Goal: Find specific page/section: Find specific page/section

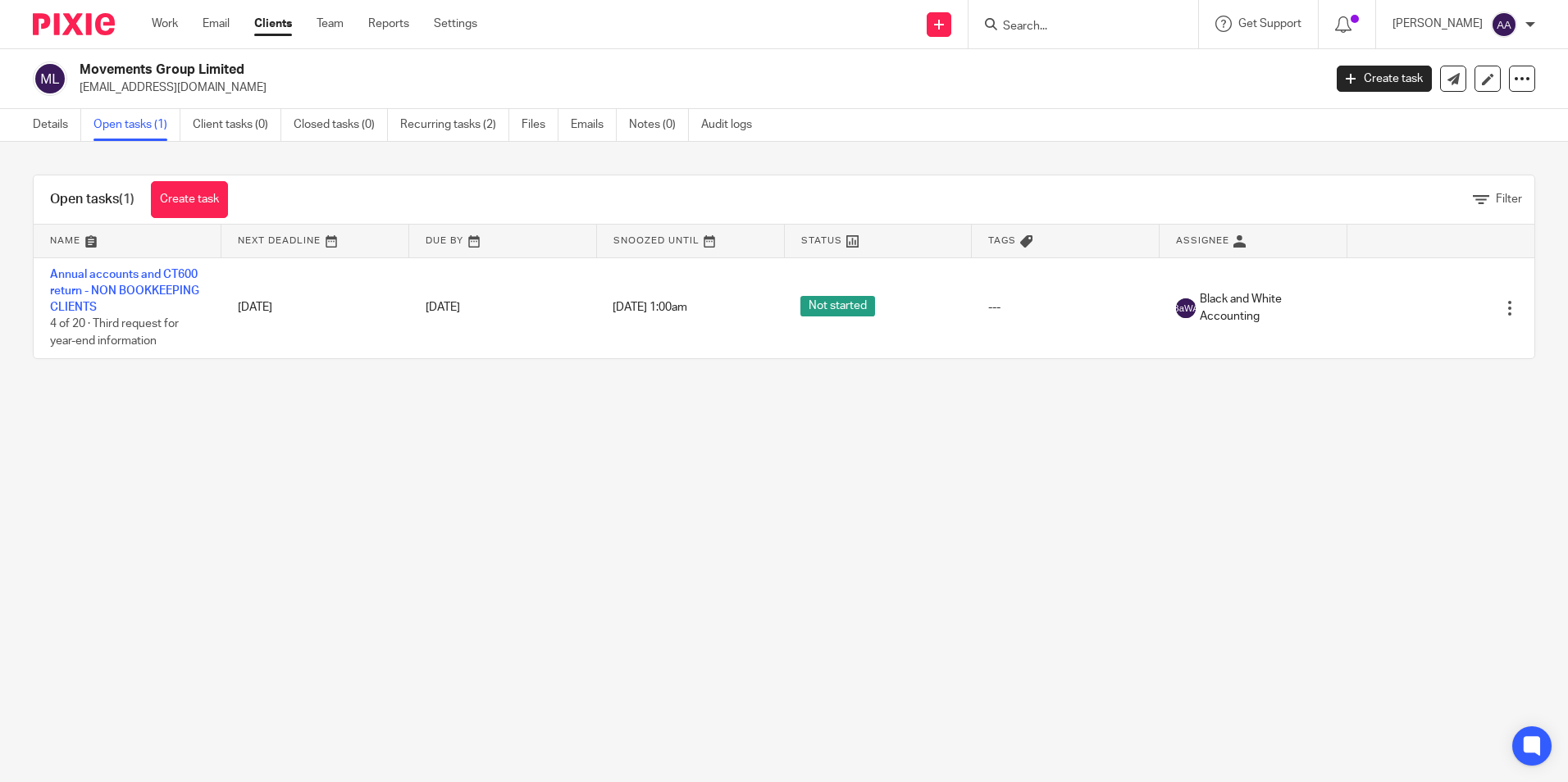
click at [1049, 14] on form at bounding box center [1087, 24] width 174 height 20
click at [1050, 20] on input "Search" at bounding box center [1075, 27] width 148 height 15
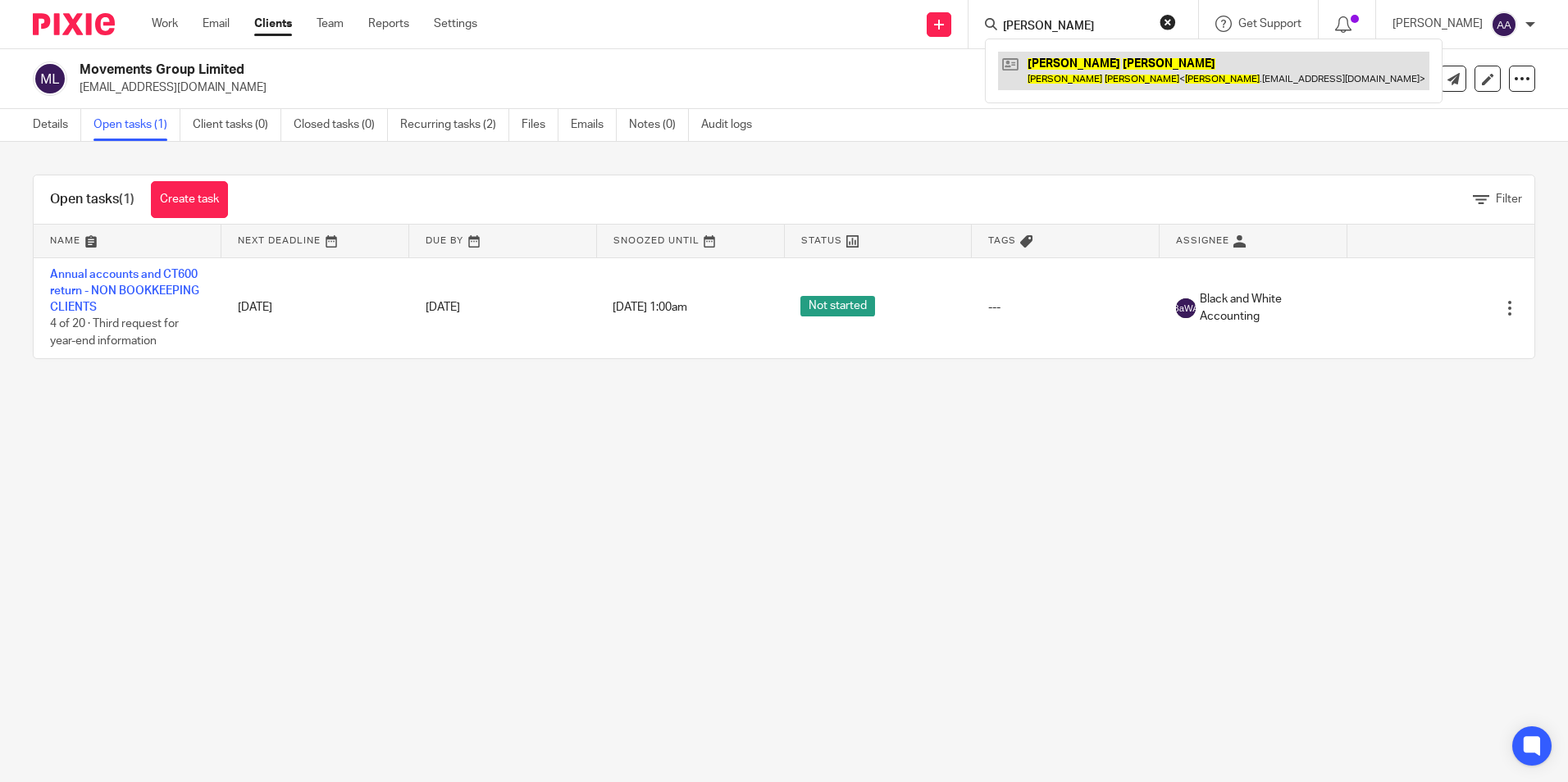
type input "john peters"
click at [1072, 58] on link at bounding box center [1214, 70] width 432 height 38
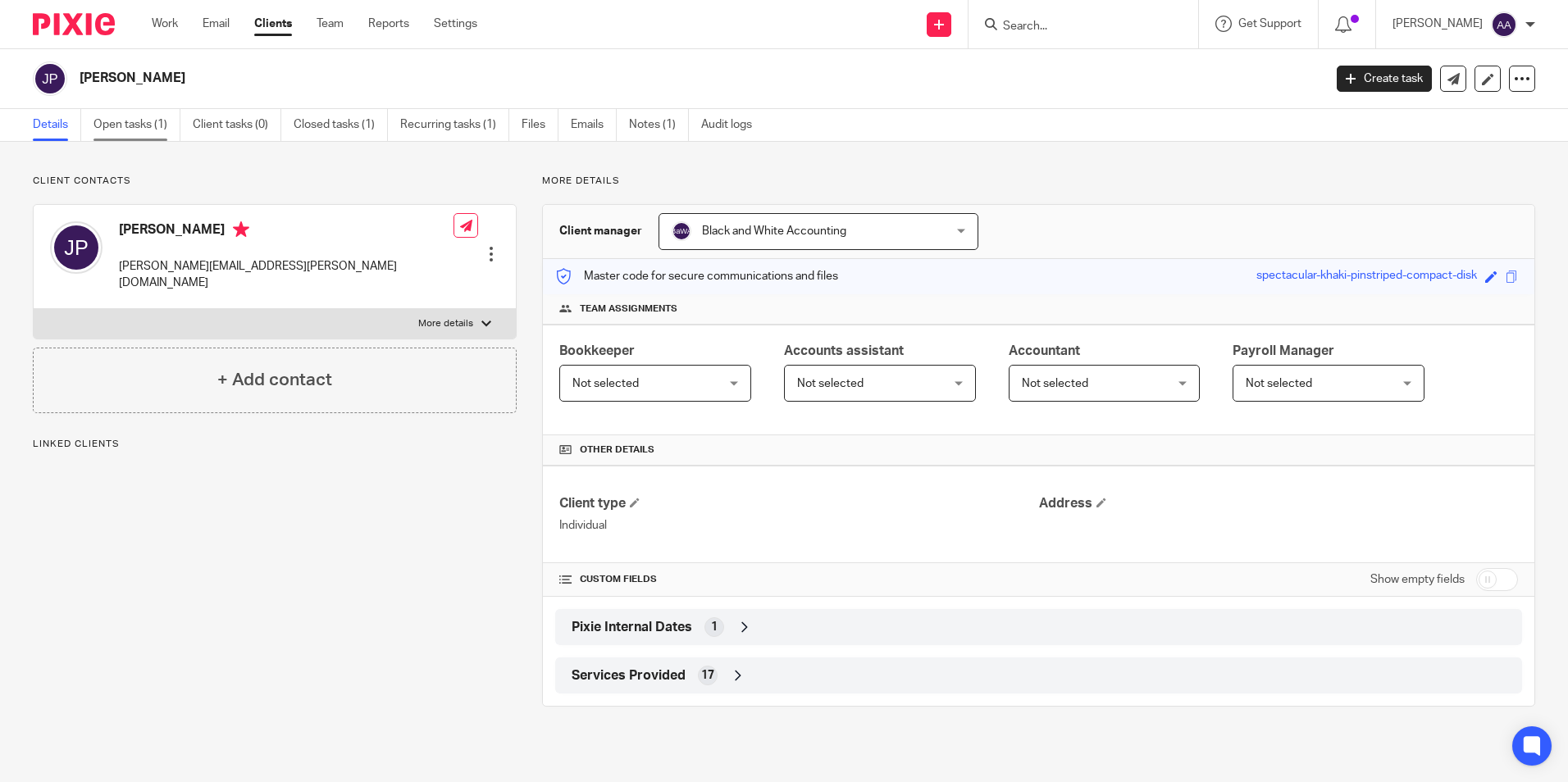
click at [120, 118] on link "Open tasks (1)" at bounding box center [137, 124] width 87 height 32
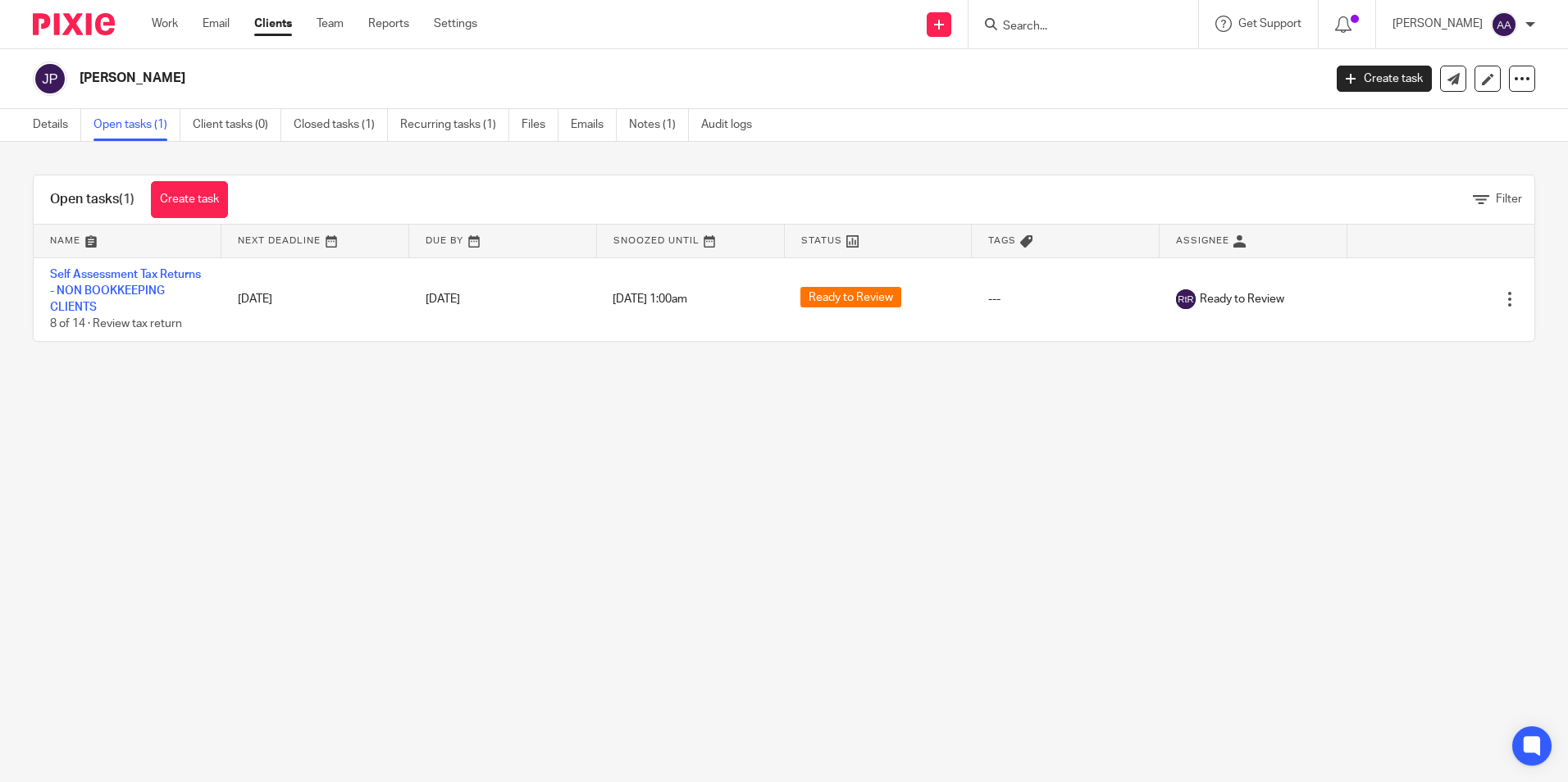
click at [756, 656] on main "John Peters Create task Update from Companies House Export data Merge Archive c…" at bounding box center [784, 391] width 1568 height 782
